Goal: Communication & Community: Answer question/provide support

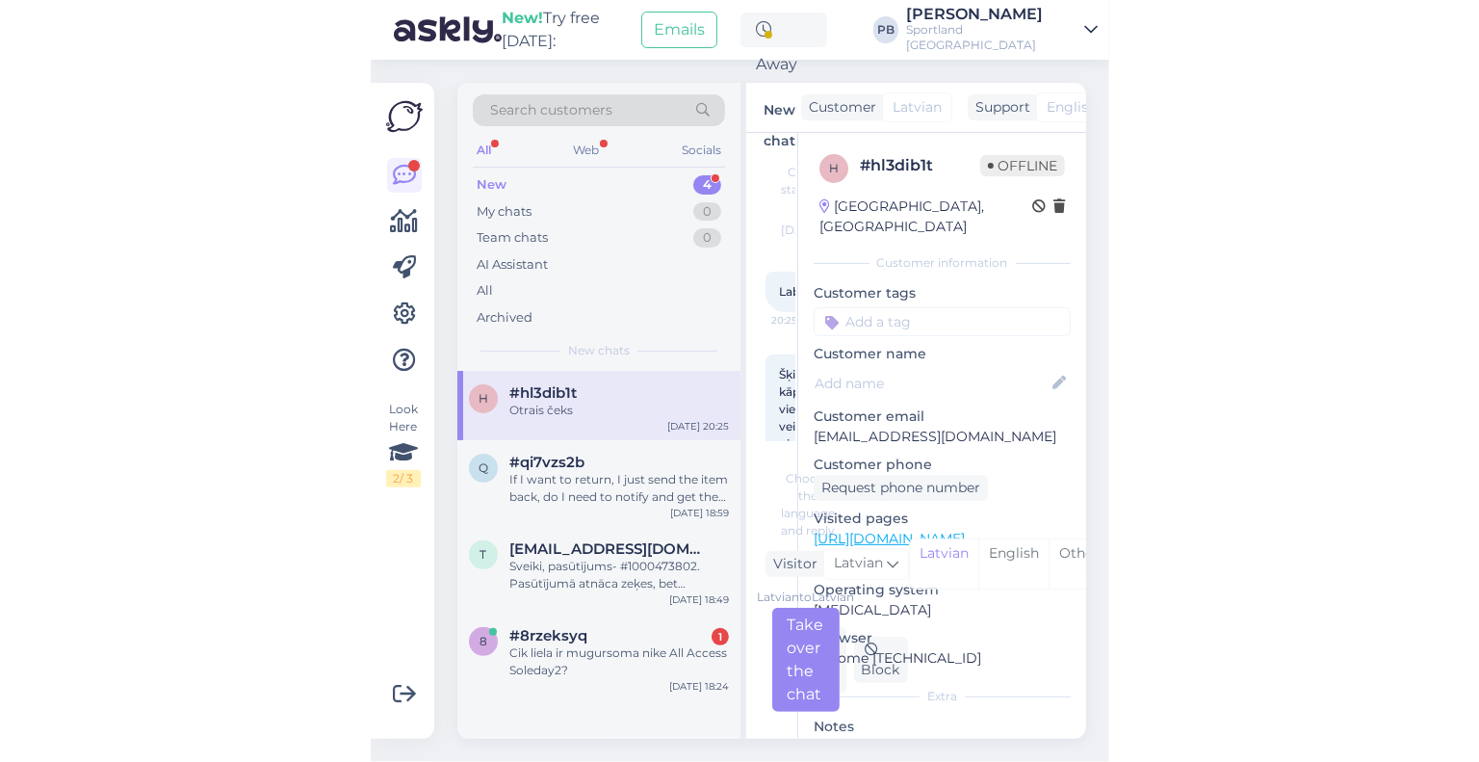
scroll to position [58, 0]
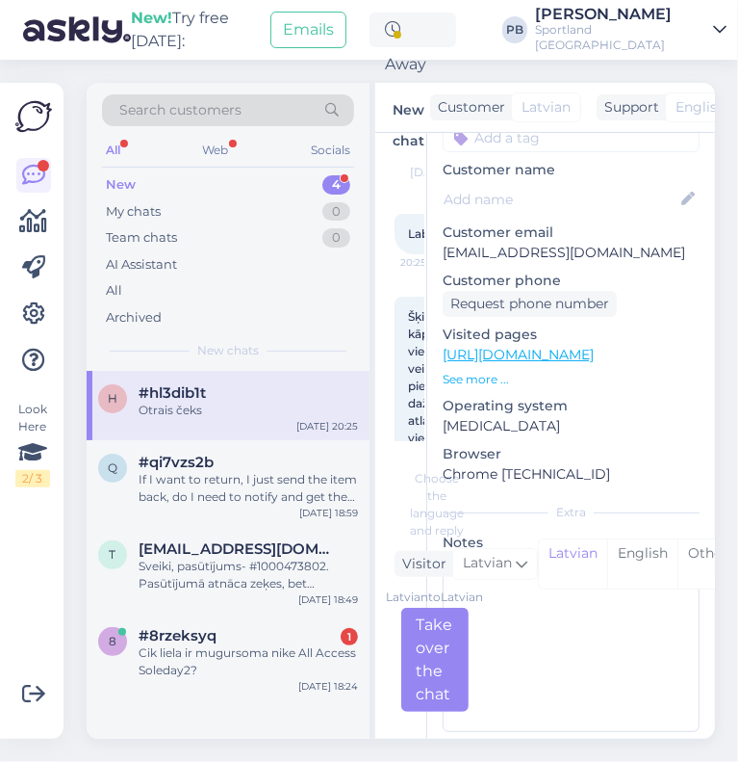
click at [402, 320] on div "Chat started [DATE] Labdien! 20:25 Šķiet lūdzu, kāpēc vienā veikalā tika piemēr…" at bounding box center [410, 296] width 30 height 289
click at [381, 167] on div "Chat started [DATE] Labdien! 20:25 Šķiet lūdzu, kāpēc vienā veikalā tika piemēr…" at bounding box center [401, 436] width 51 height 606
click at [246, 181] on div "New 4" at bounding box center [228, 184] width 252 height 27
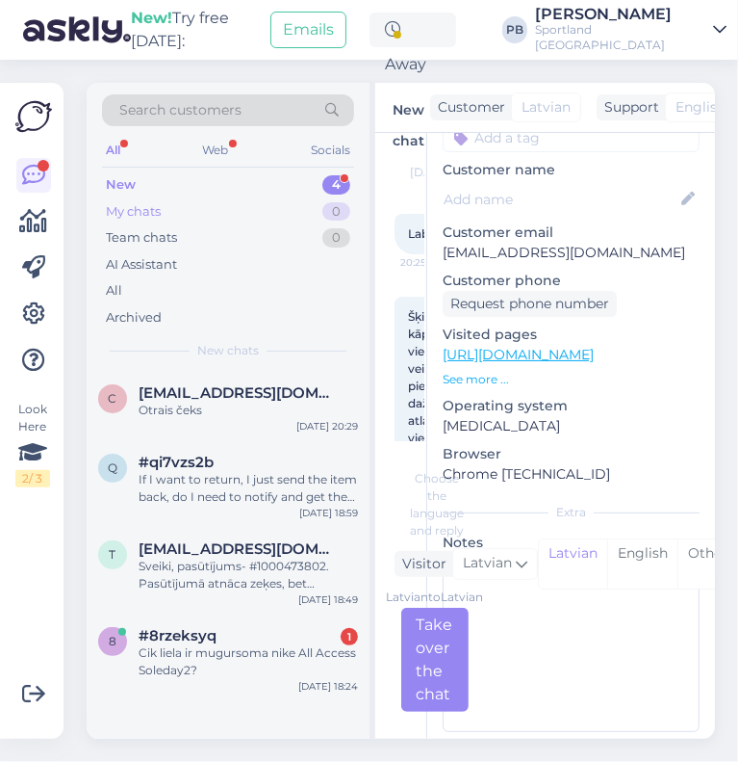
click at [213, 209] on div "My chats 0" at bounding box center [228, 211] width 252 height 27
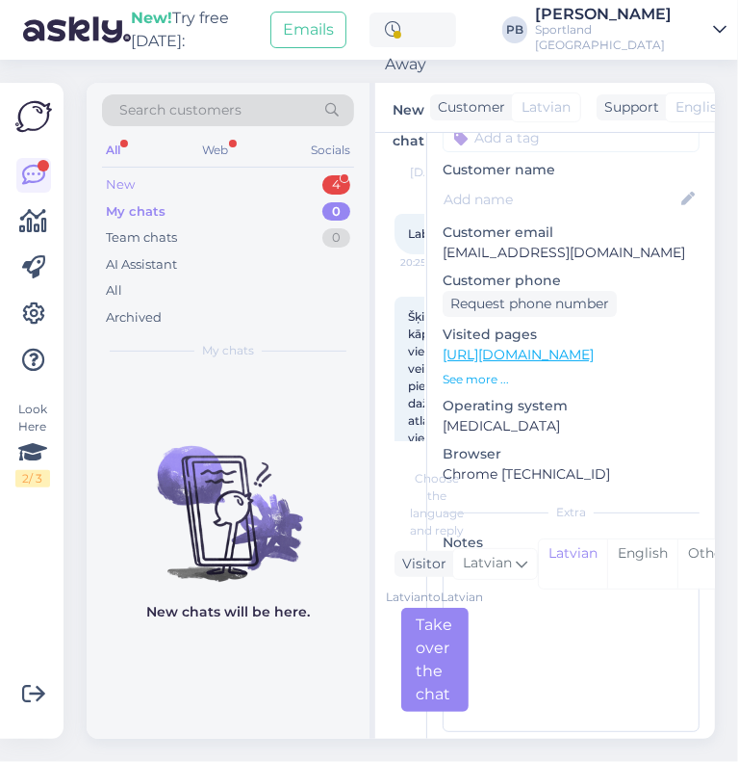
click at [210, 191] on div "New 4" at bounding box center [228, 184] width 252 height 27
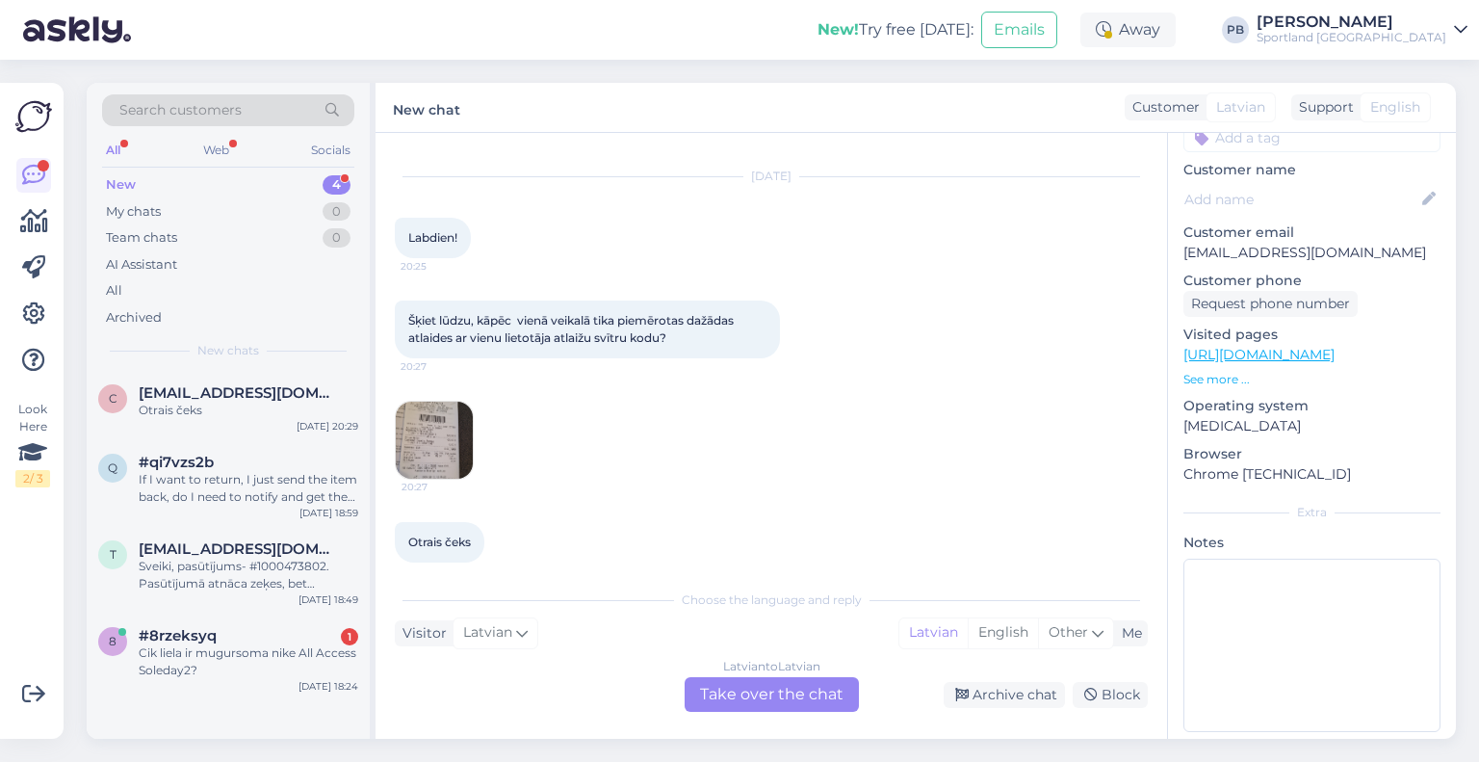
scroll to position [57, 0]
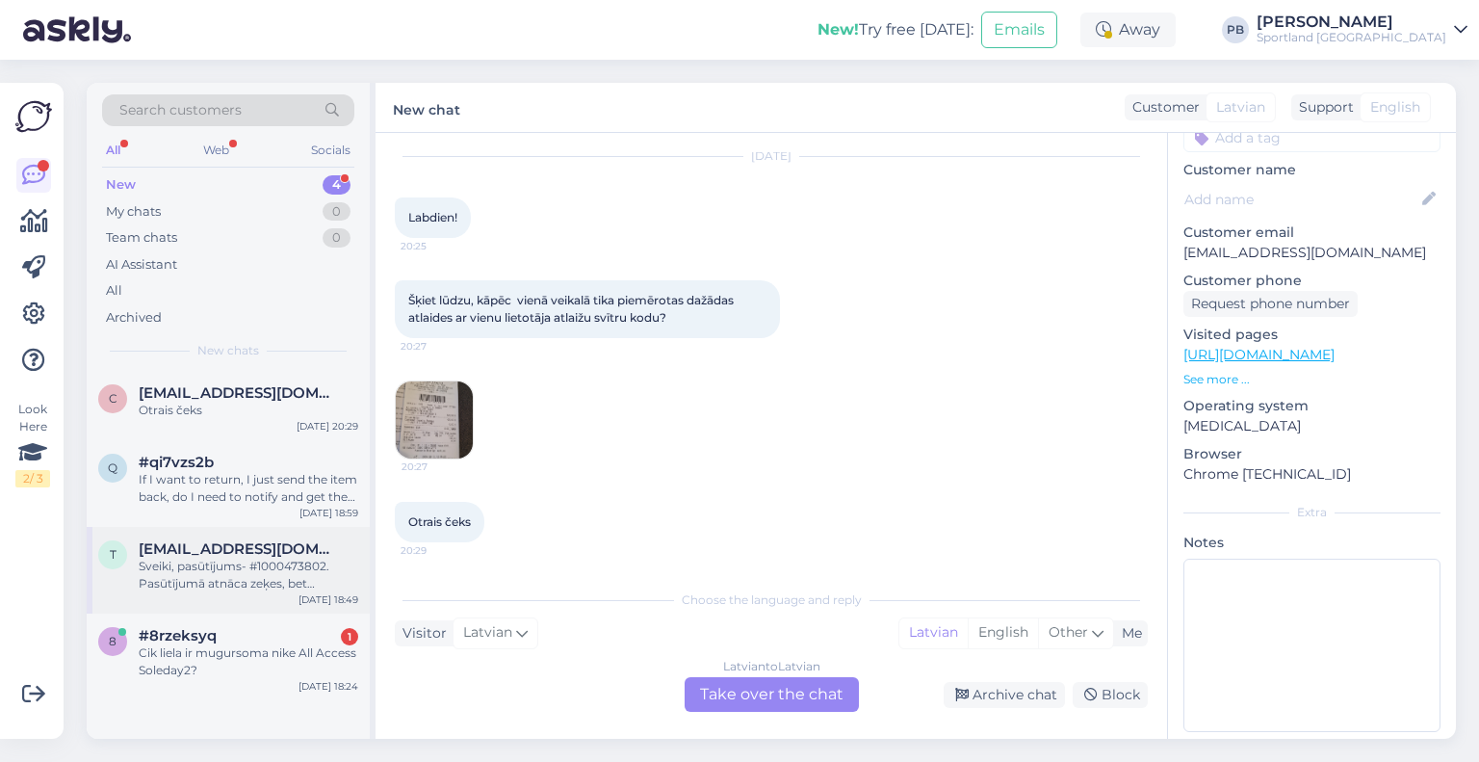
click at [186, 584] on div "Sveiki, pasūtījums- #1000473802. Pasūtījumā atnāca zeķes, bet compression sport…" at bounding box center [249, 574] width 220 height 35
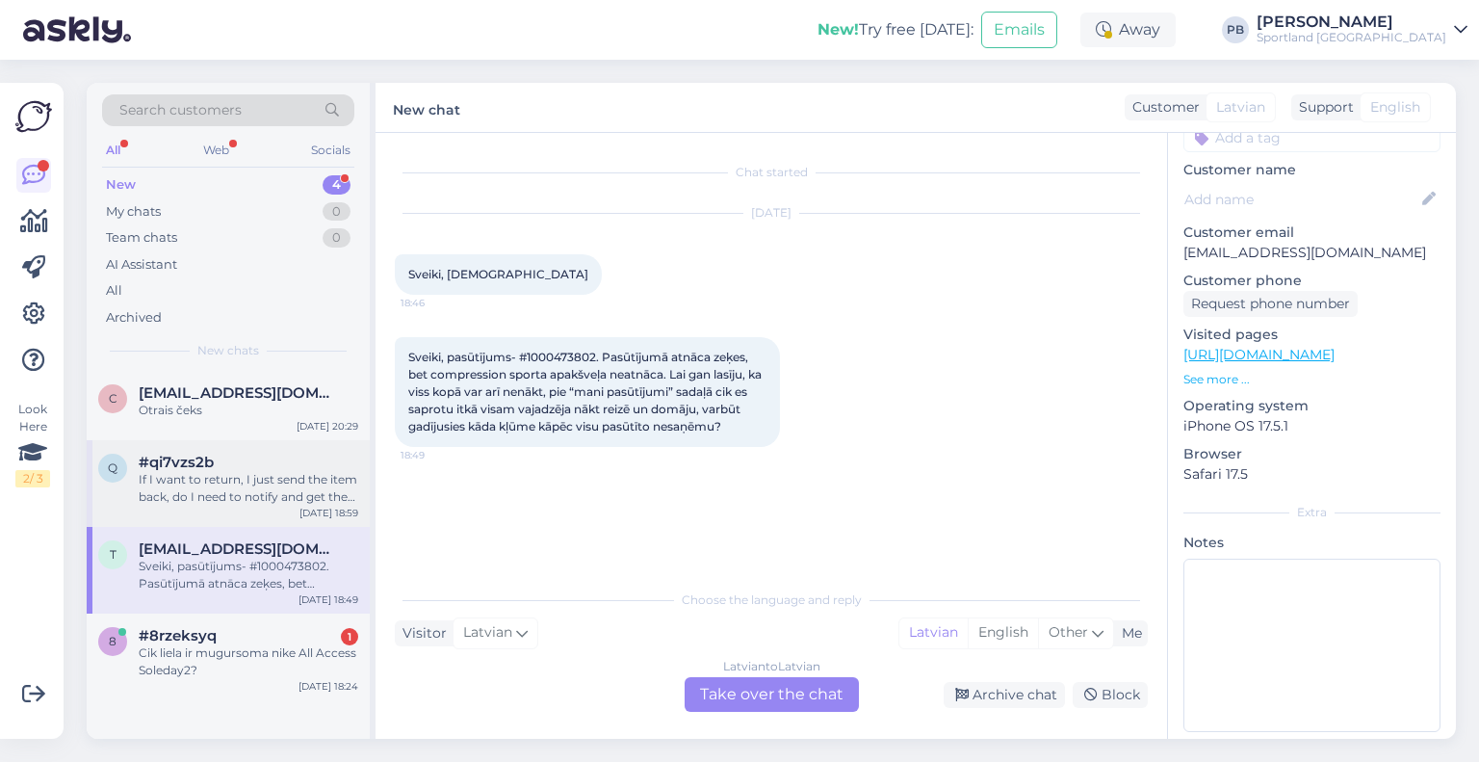
click at [218, 461] on div "#qi7vzs2b" at bounding box center [249, 461] width 220 height 17
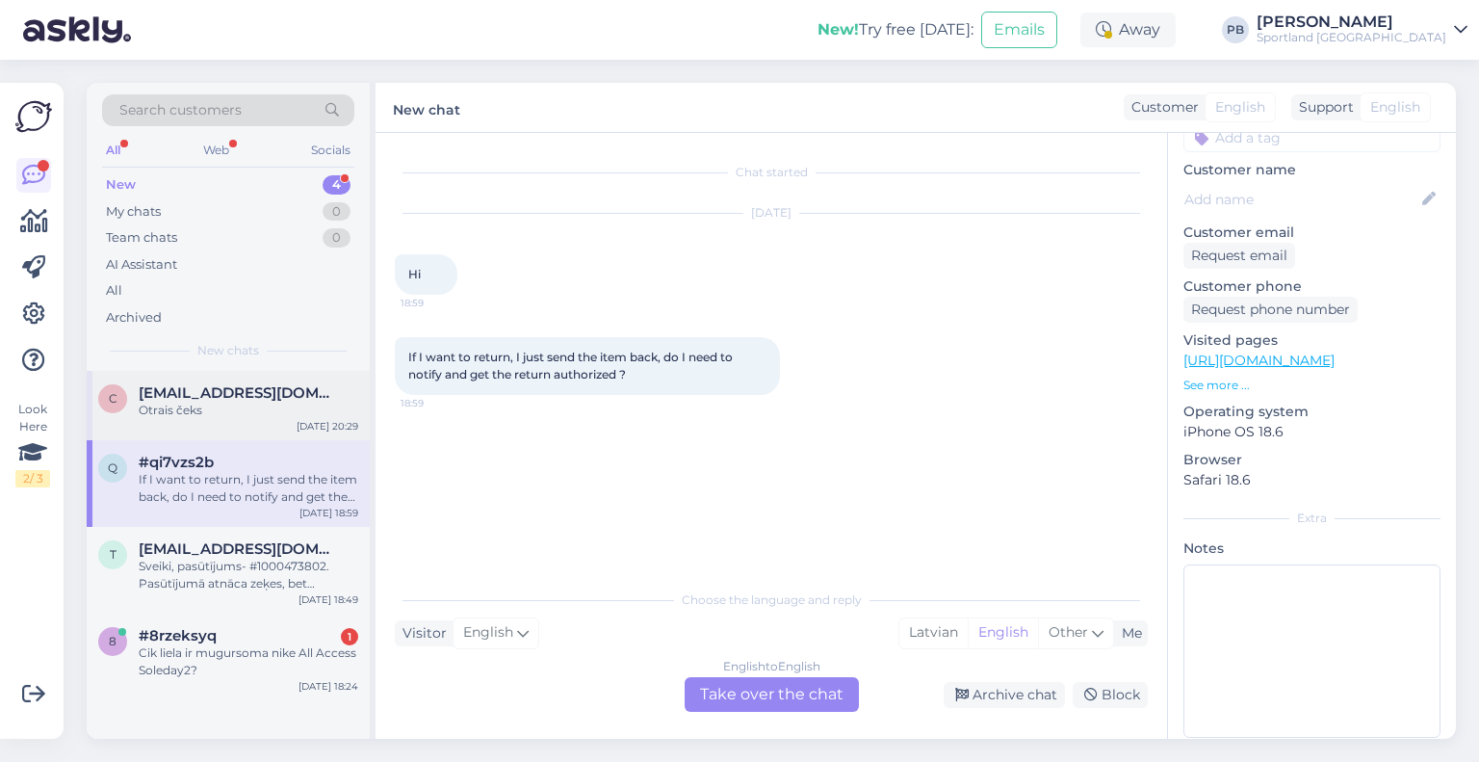
click at [227, 419] on div "c [EMAIL_ADDRESS][DOMAIN_NAME] Otrais čeks [DATE] 20:29" at bounding box center [228, 405] width 283 height 69
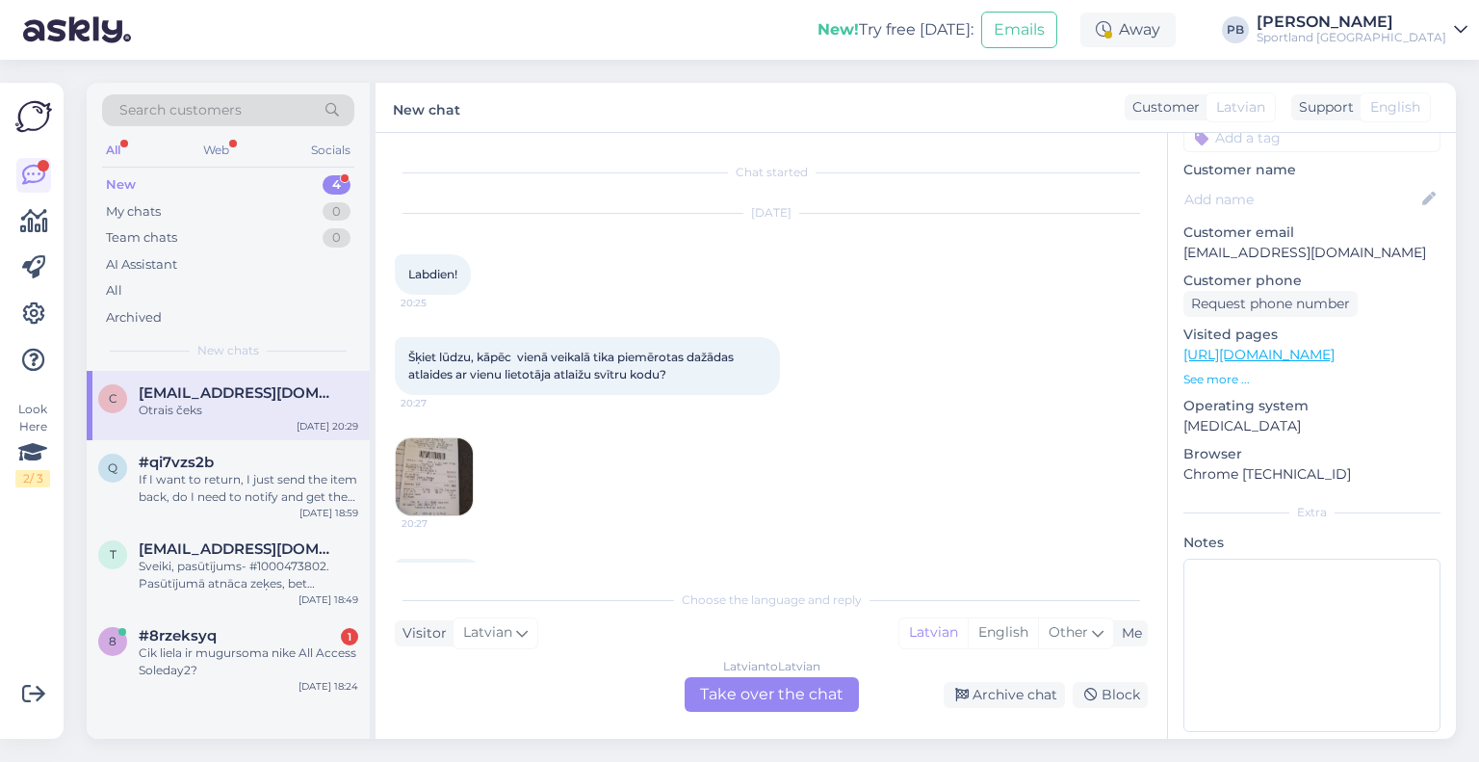
scroll to position [57, 0]
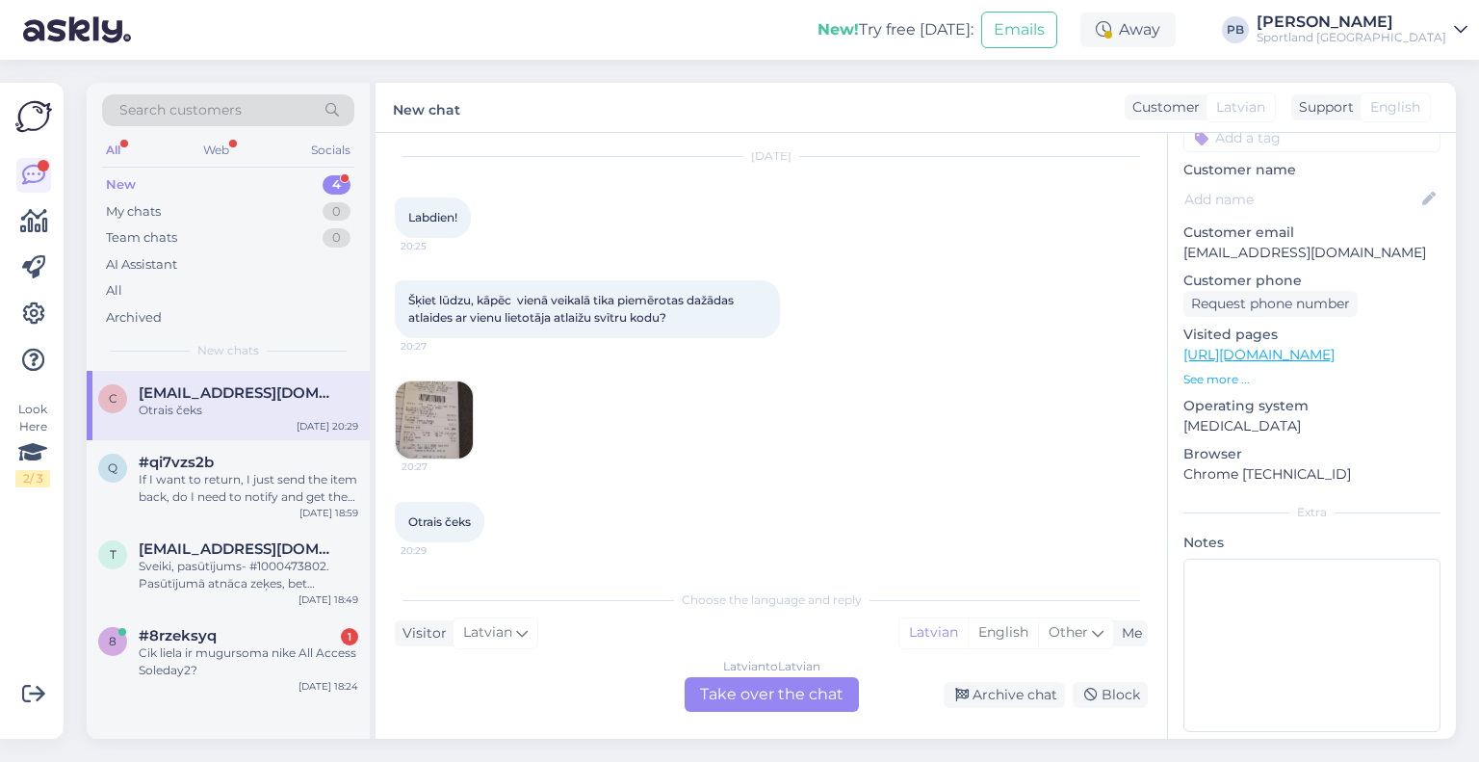
click at [434, 429] on img at bounding box center [434, 419] width 77 height 77
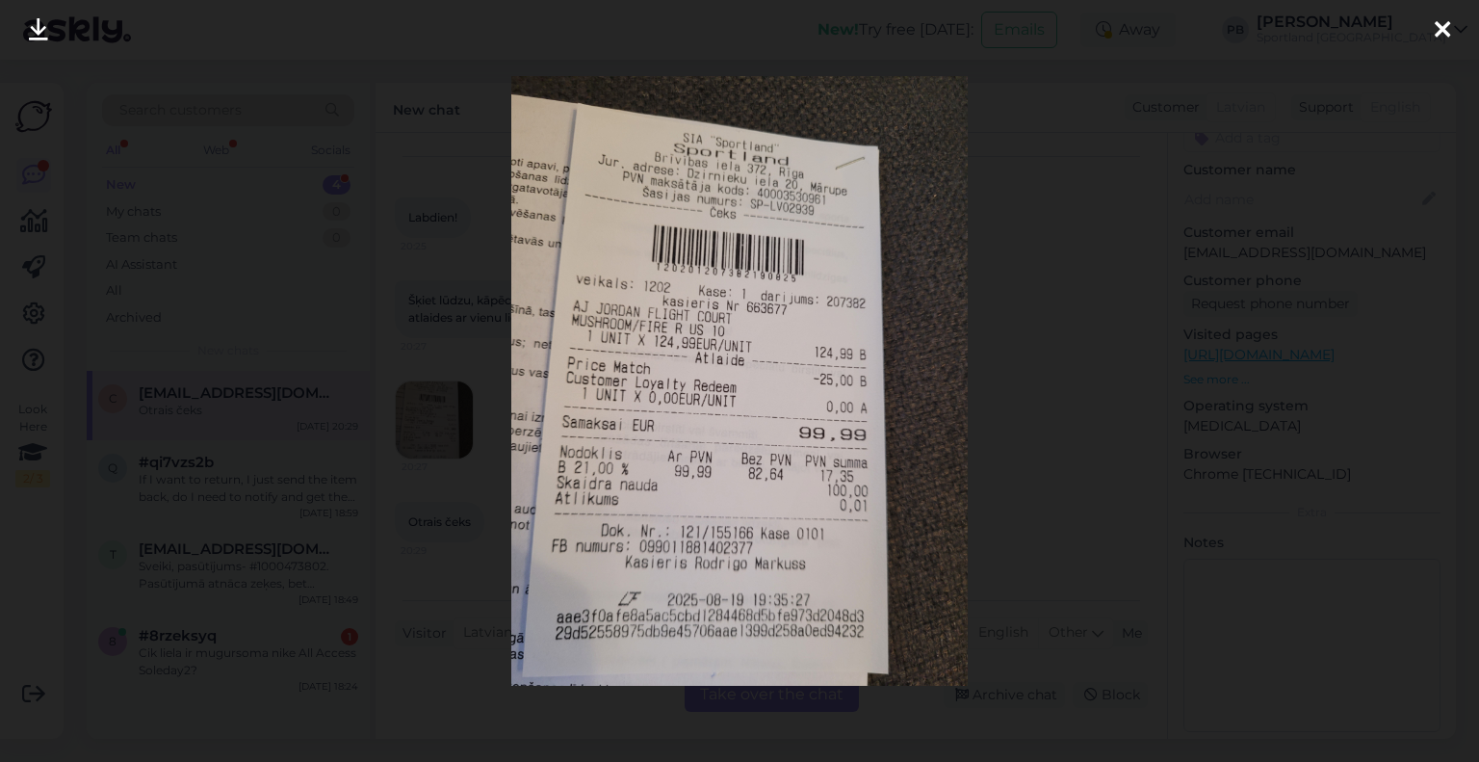
click at [738, 430] on div at bounding box center [739, 381] width 1479 height 762
